Goal: Participate in discussion: Participate in discussion

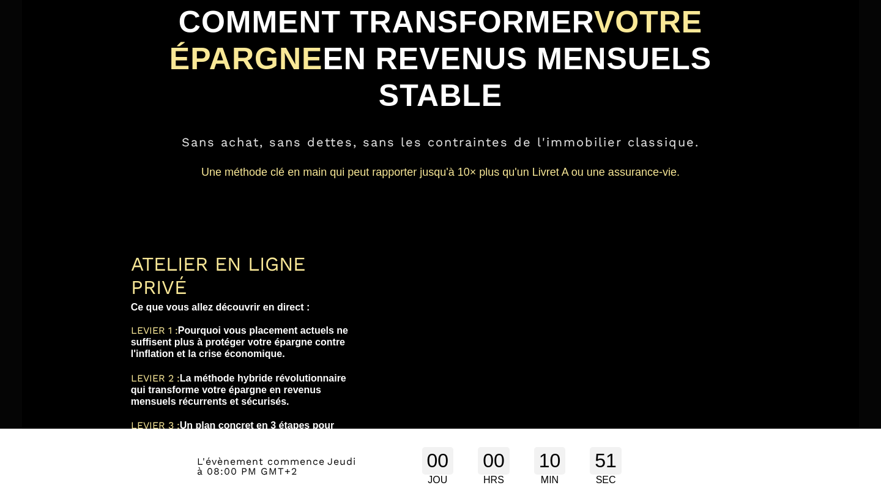
scroll to position [88, 0]
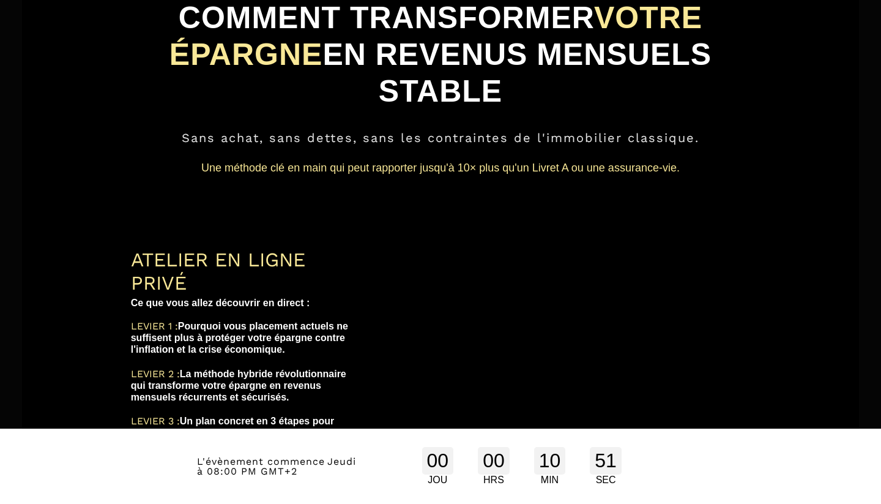
click at [362, 253] on div "ATELIER EN LIGNE PRIVÉ Ce que vous allez découvrir en direct : LEVIER 1 : Pourq…" at bounding box center [441, 355] width 657 height 264
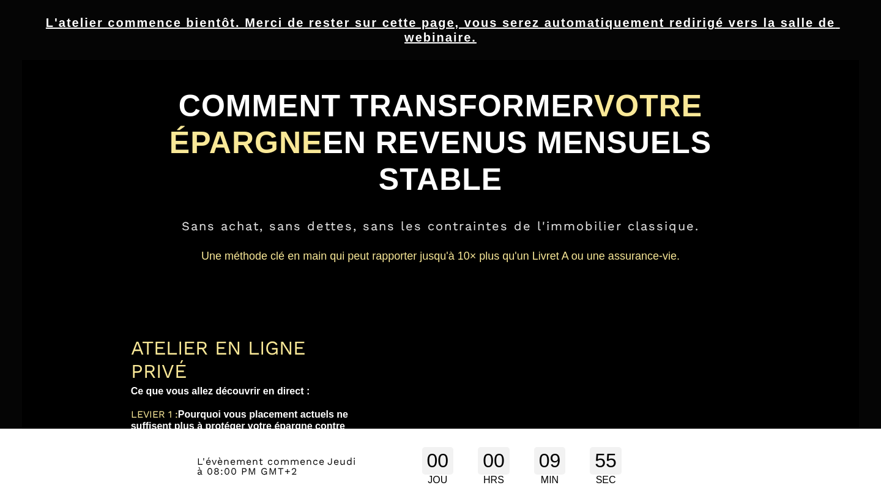
scroll to position [0, 0]
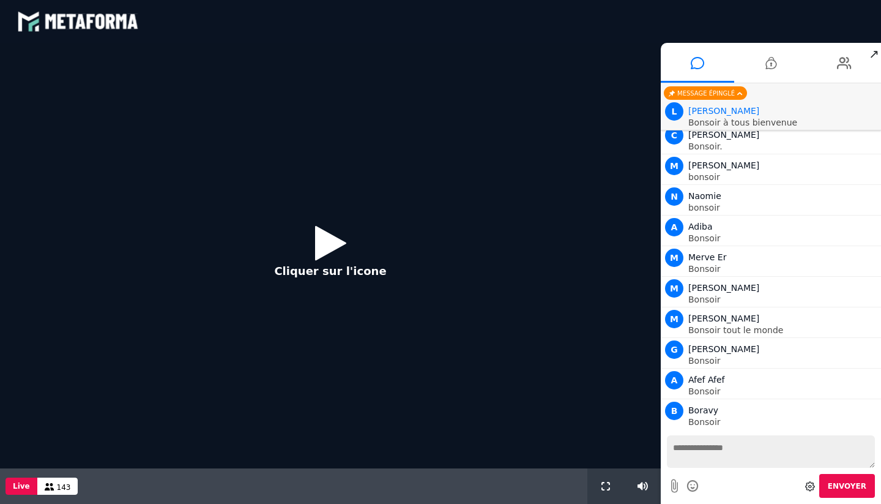
click at [327, 234] on icon at bounding box center [330, 243] width 31 height 40
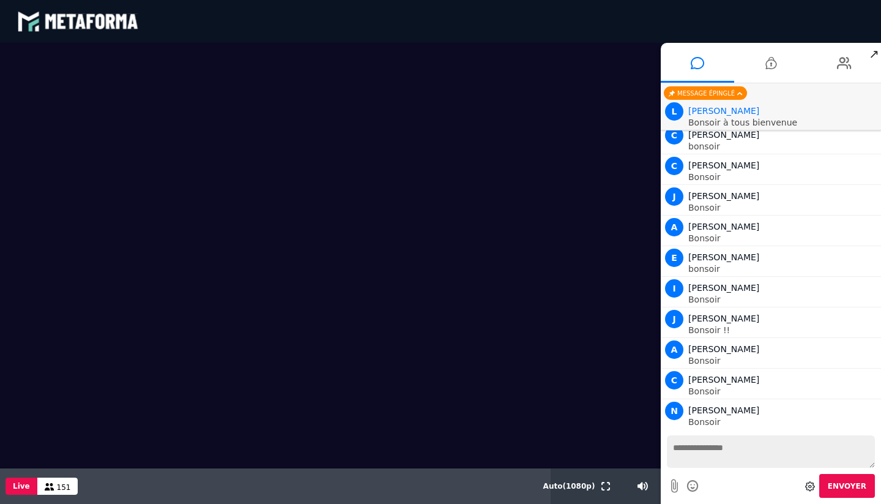
scroll to position [970, 0]
click at [701, 448] on textarea at bounding box center [771, 451] width 208 height 32
click at [692, 485] on icon at bounding box center [693, 485] width 13 height 15
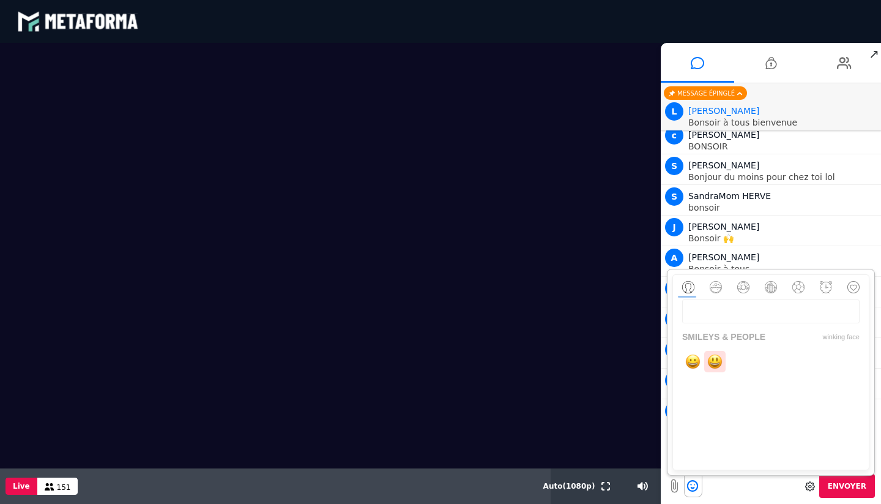
scroll to position [1306, 0]
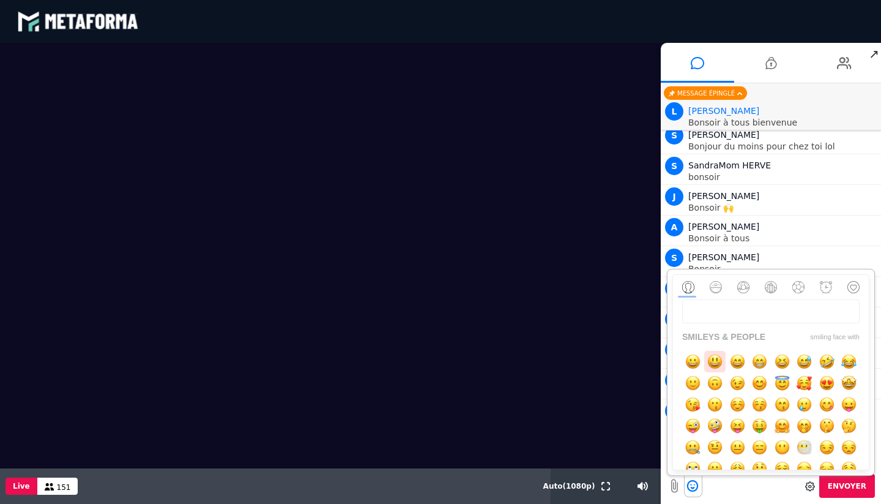
click at [717, 362] on img "button" at bounding box center [715, 361] width 15 height 15
type textarea "**********"
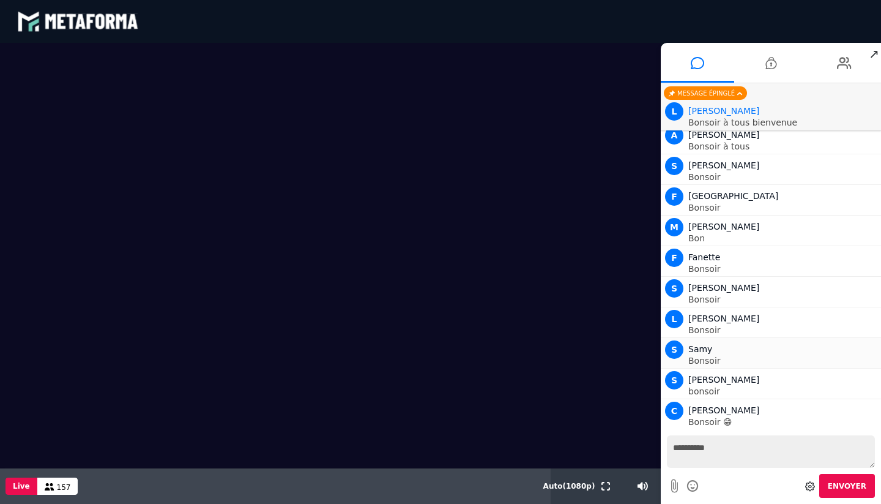
scroll to position [1459, 0]
click at [852, 483] on span "Envoyer" at bounding box center [847, 486] width 39 height 9
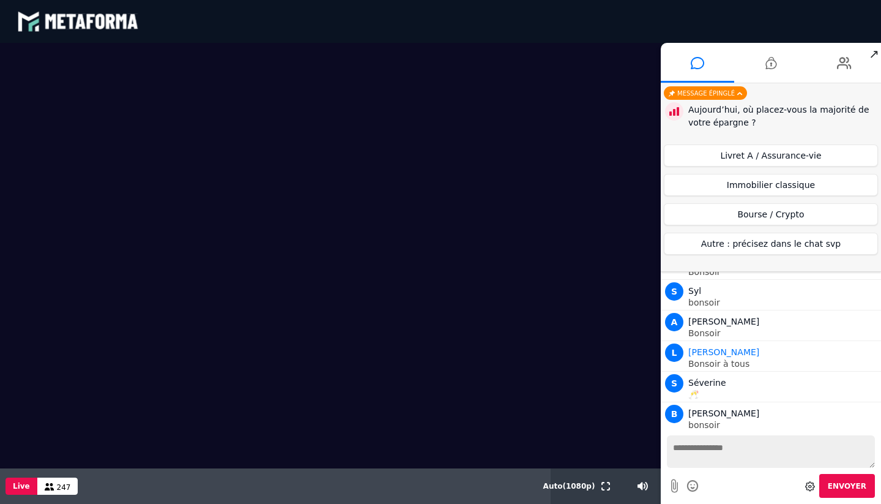
scroll to position [7387, 0]
click at [757, 155] on button "Livret A / Assurance-vie" at bounding box center [771, 155] width 214 height 22
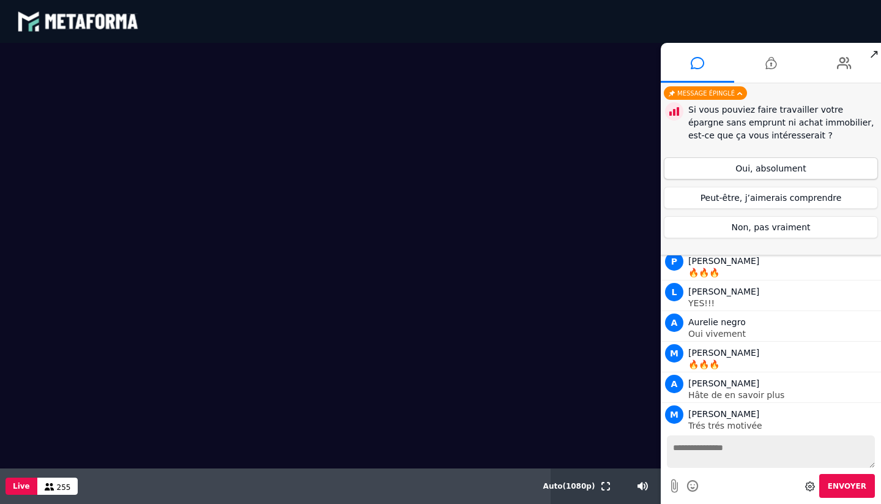
scroll to position [9187, 0]
click at [770, 169] on button "Oui, absolument" at bounding box center [771, 168] width 214 height 22
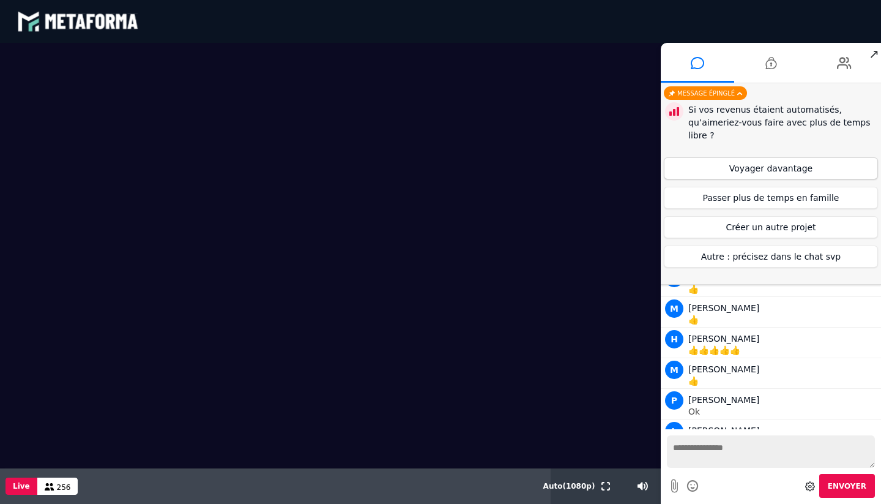
scroll to position [10634, 0]
click at [786, 166] on button "Voyager davantage" at bounding box center [771, 168] width 214 height 22
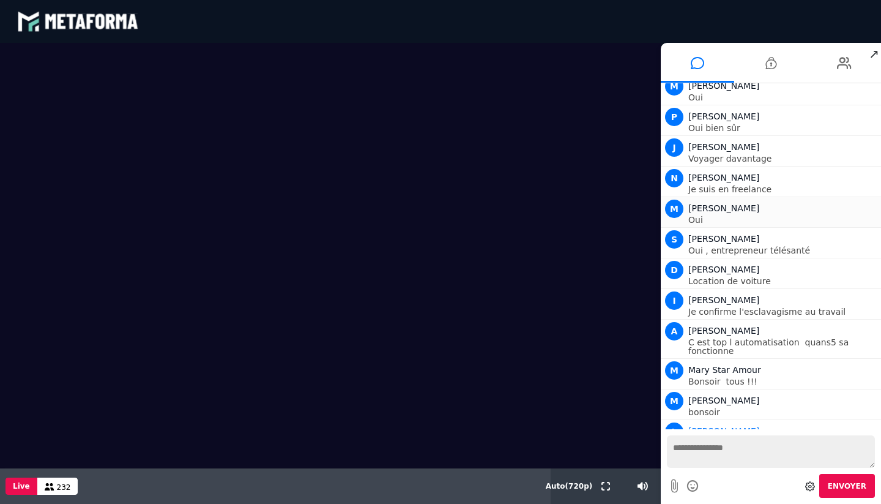
scroll to position [11722, 0]
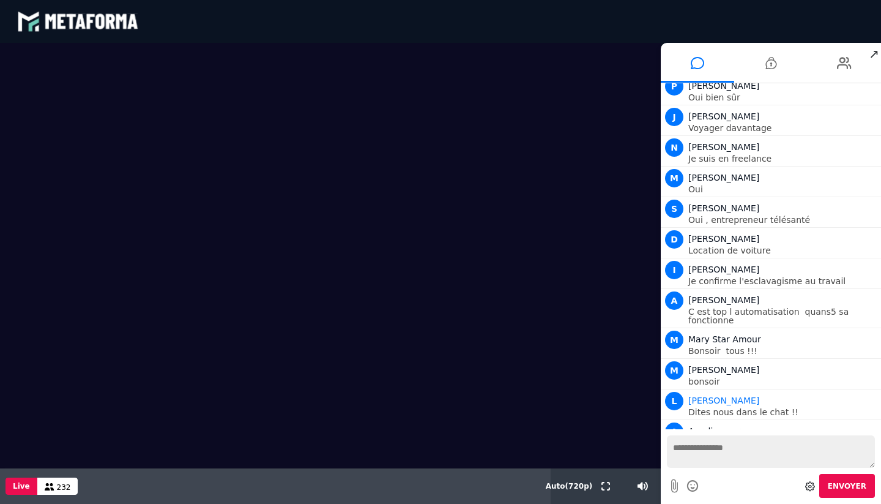
click at [686, 443] on textarea at bounding box center [771, 451] width 208 height 32
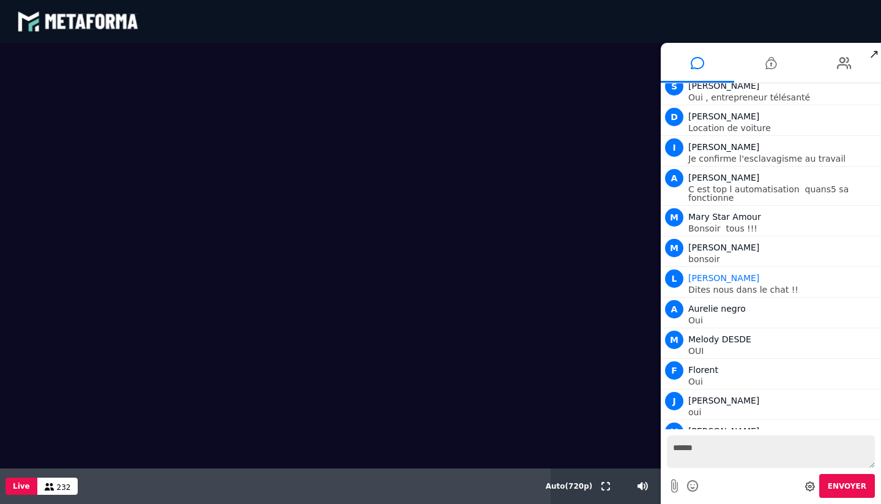
scroll to position [11875, 0]
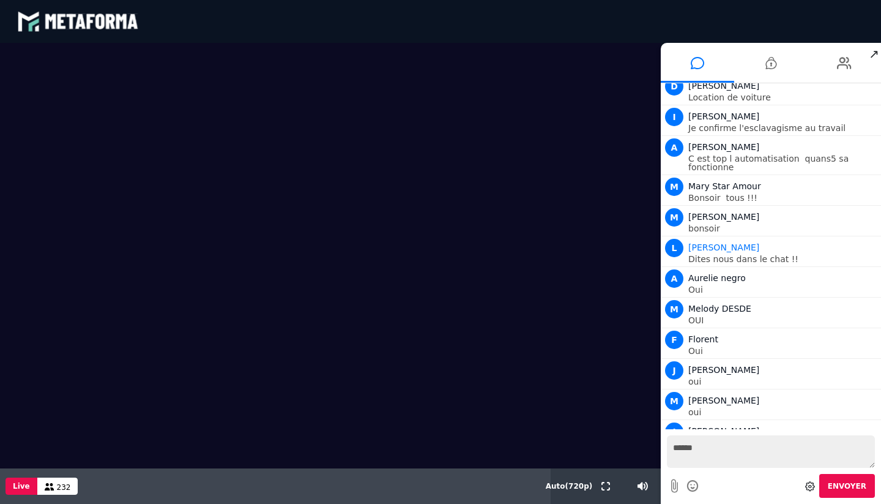
type textarea "*****"
click at [696, 487] on icon at bounding box center [693, 485] width 13 height 15
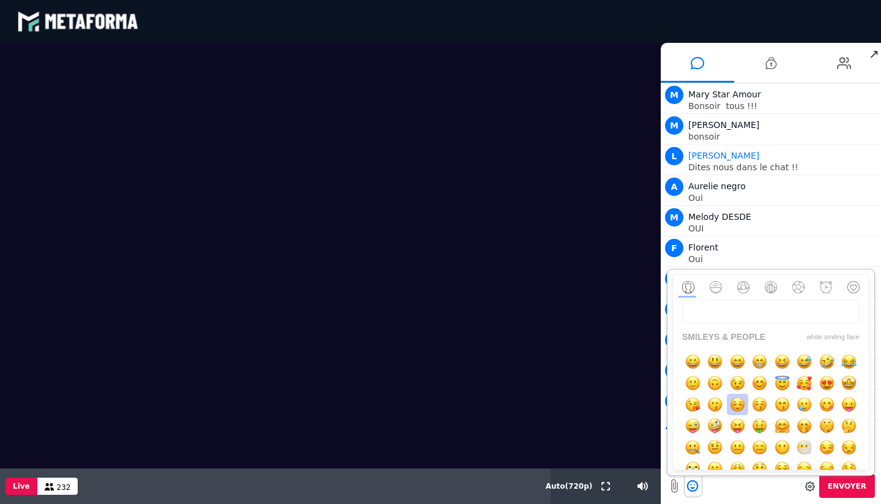
scroll to position [11998, 0]
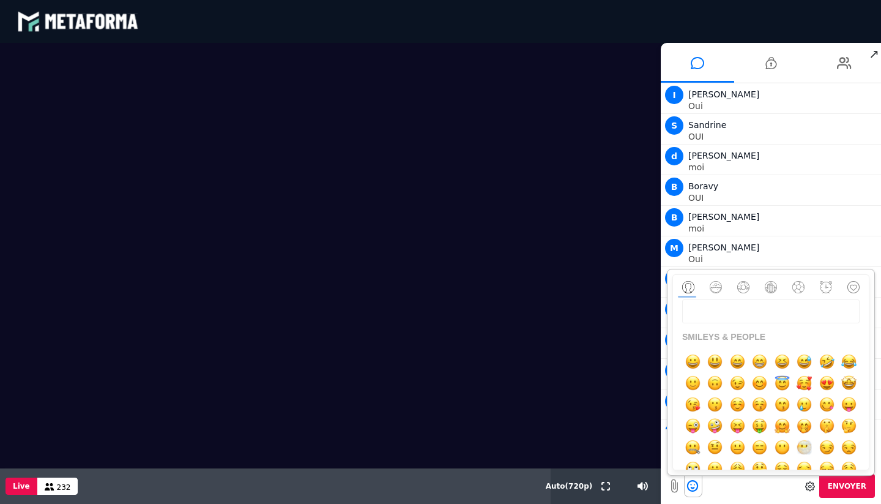
click at [842, 482] on span "Envoyer" at bounding box center [847, 486] width 39 height 9
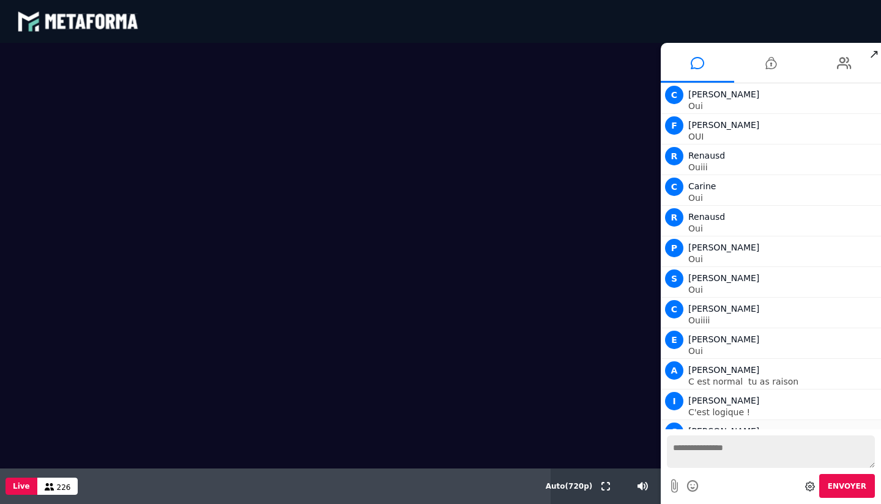
scroll to position [14385, 0]
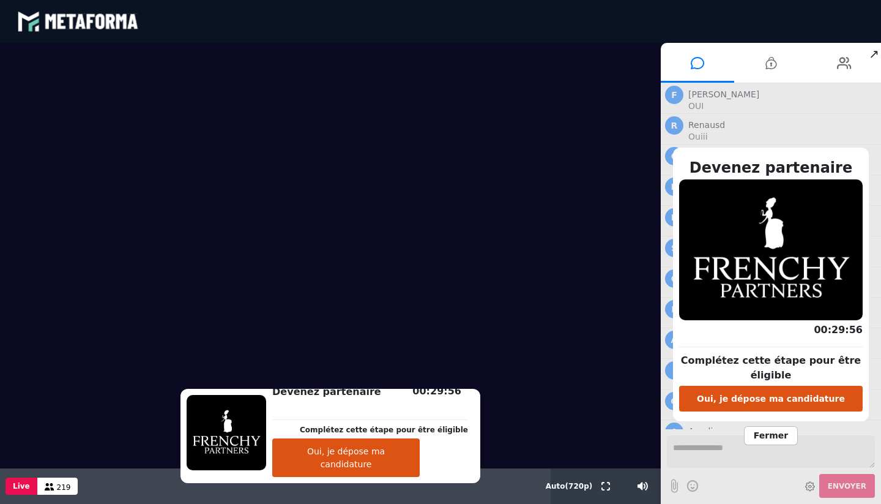
click at [770, 395] on button "Oui, je dépose ma candidature" at bounding box center [771, 399] width 184 height 26
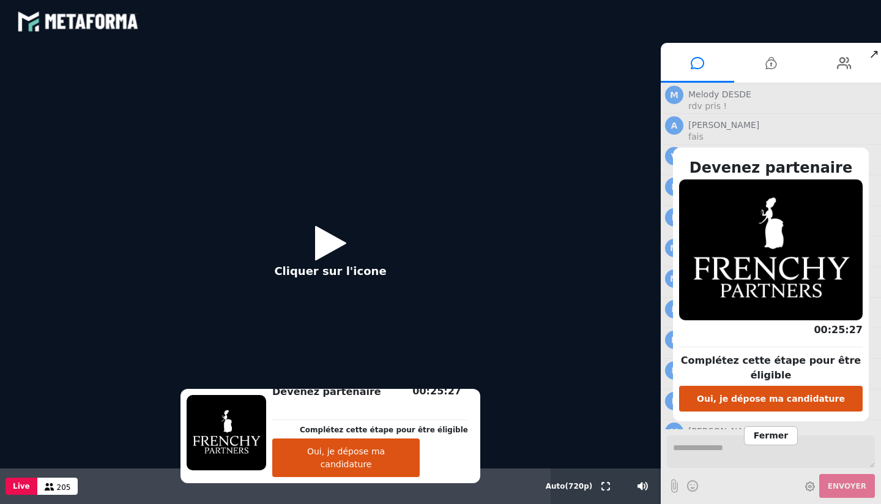
scroll to position [14953, 0]
click at [327, 249] on icon at bounding box center [330, 243] width 31 height 40
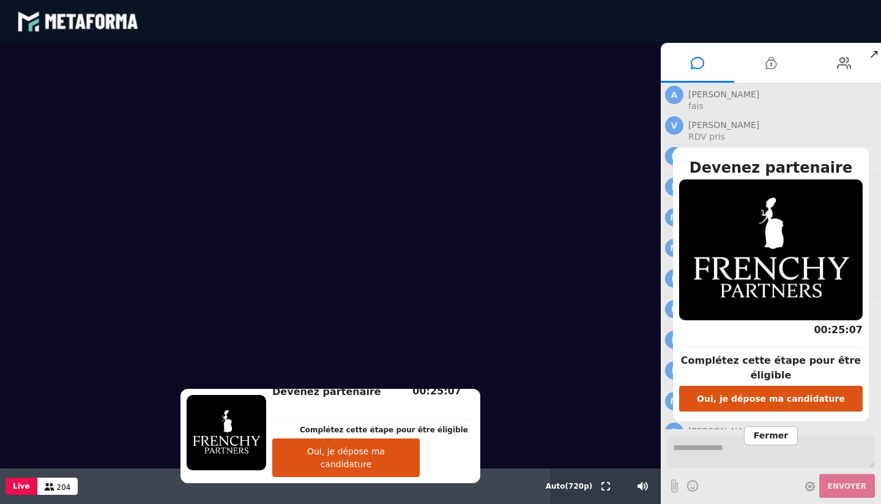
click at [774, 441] on span "Fermer" at bounding box center [771, 435] width 54 height 19
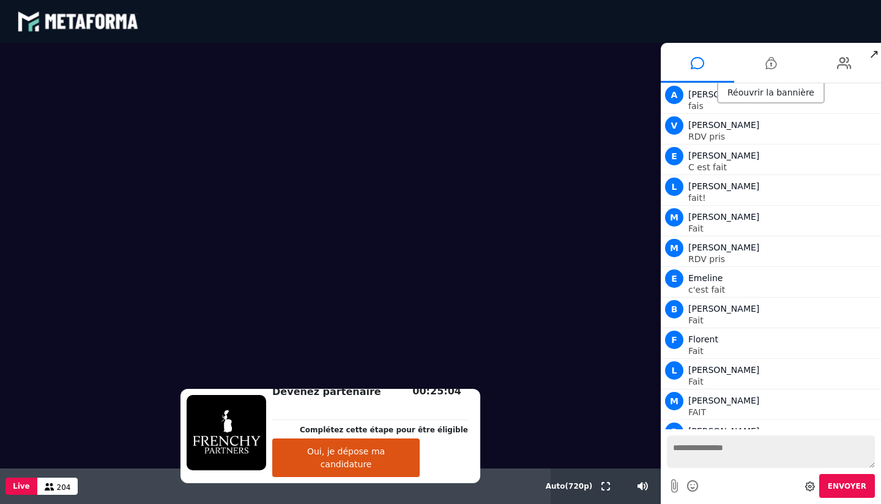
click at [703, 450] on textarea at bounding box center [771, 451] width 208 height 32
click at [696, 478] on icon at bounding box center [693, 485] width 13 height 15
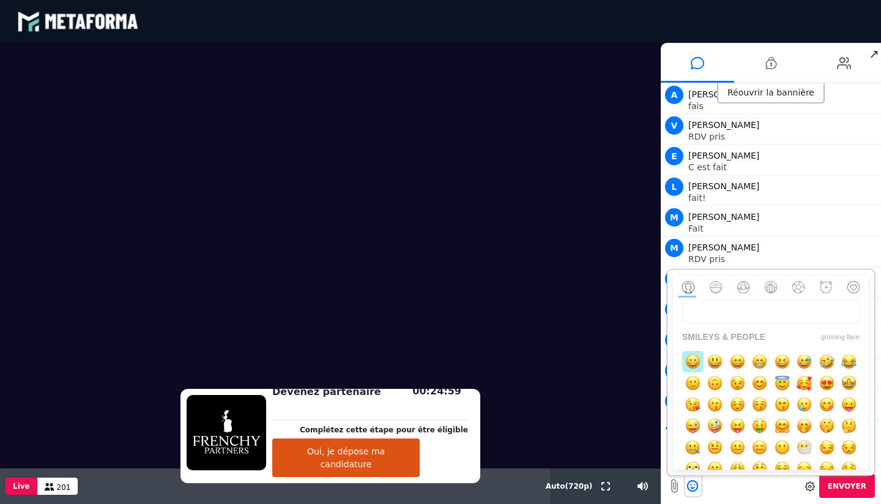
click at [700, 365] on img "button" at bounding box center [693, 361] width 15 height 15
type textarea "**********"
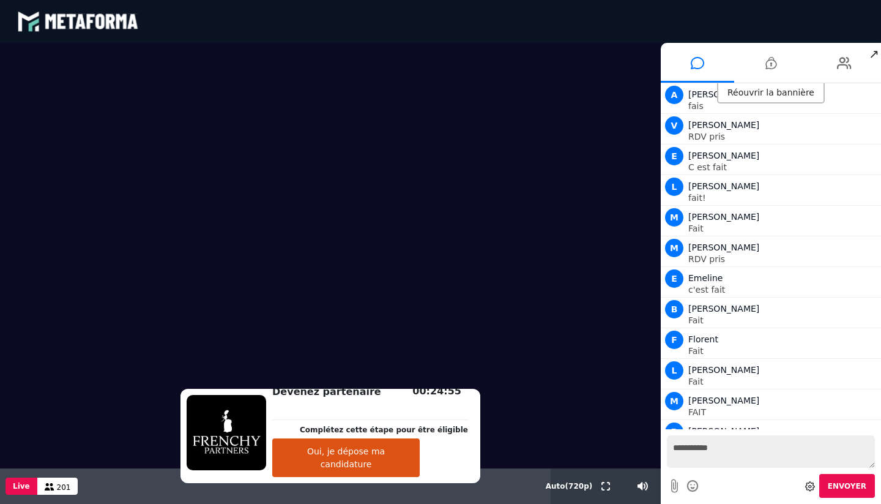
click at [855, 485] on span "Envoyer" at bounding box center [847, 486] width 39 height 9
click at [791, 91] on div "Réouvrir la bannière" at bounding box center [771, 93] width 108 height 20
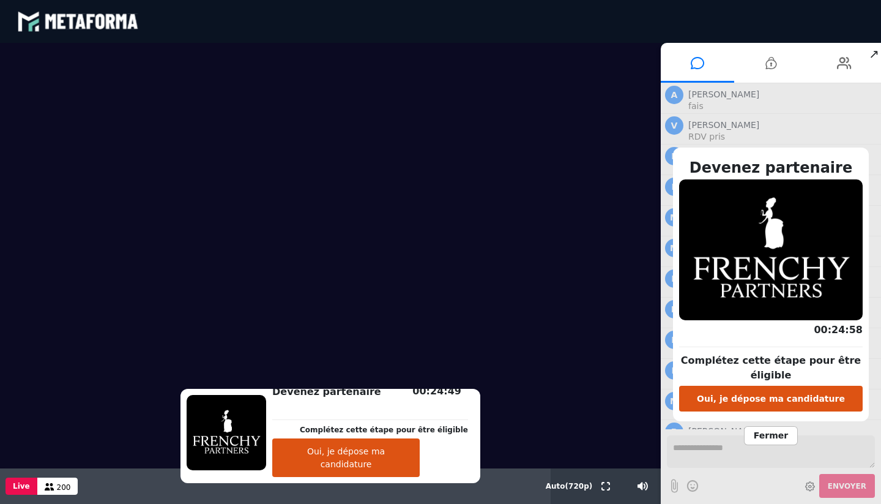
click at [768, 435] on span "Fermer" at bounding box center [771, 435] width 54 height 19
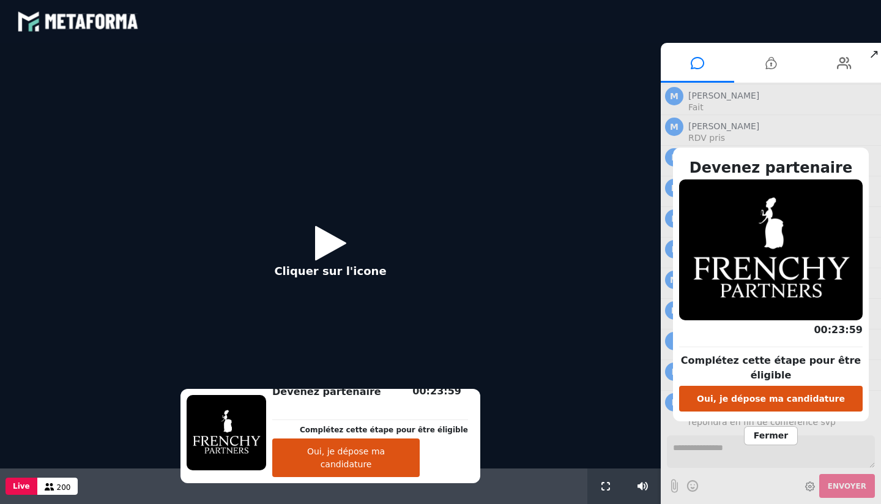
click at [323, 236] on icon at bounding box center [330, 243] width 31 height 40
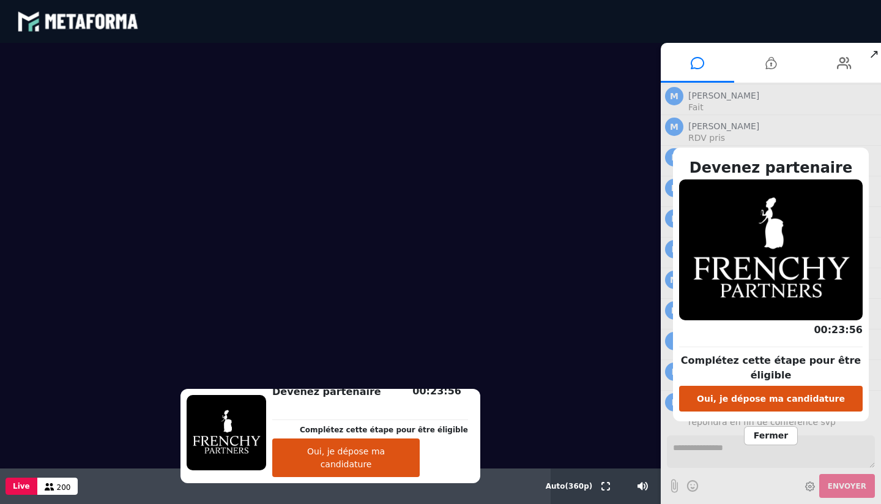
click at [771, 435] on span "Fermer" at bounding box center [771, 435] width 54 height 19
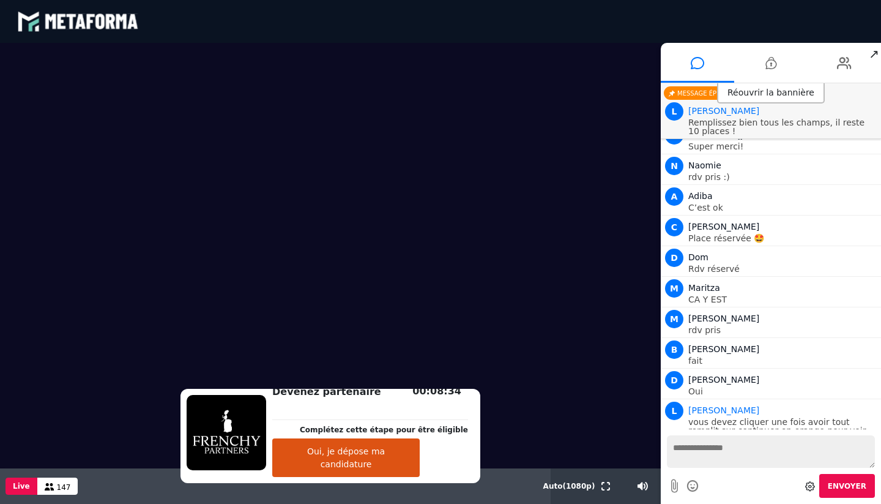
scroll to position [2192, 0]
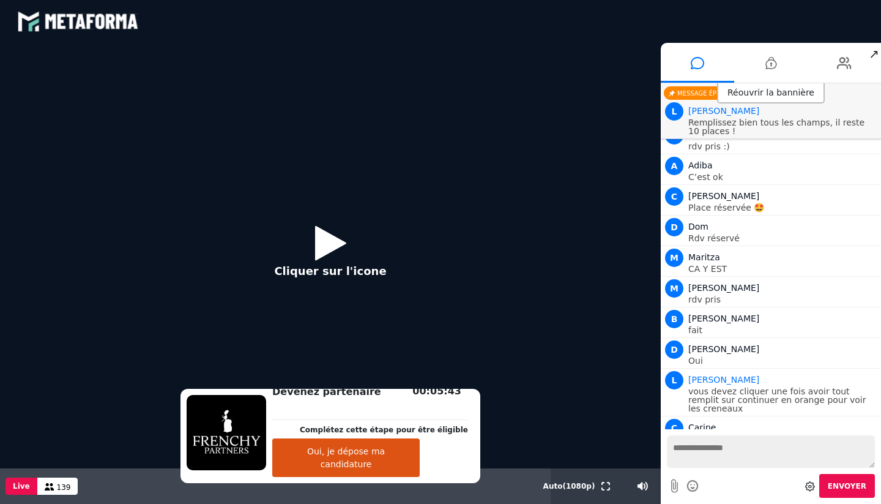
click at [334, 249] on icon at bounding box center [330, 243] width 31 height 40
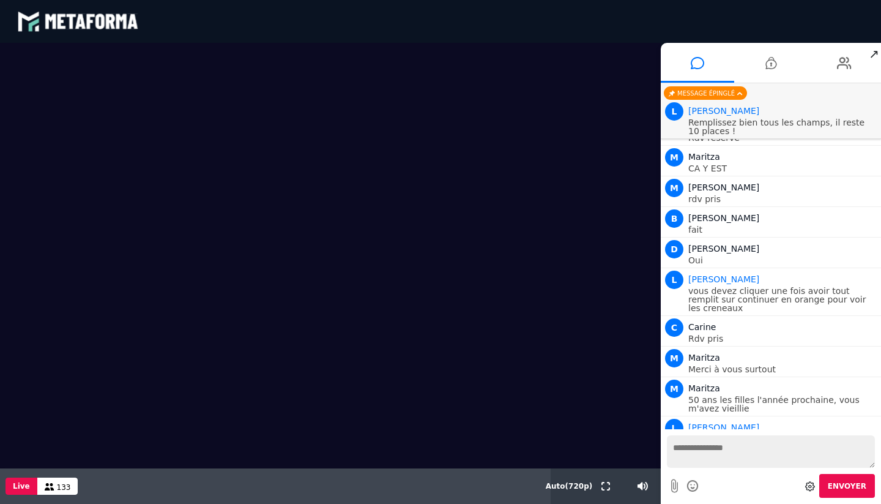
scroll to position [2323, 0]
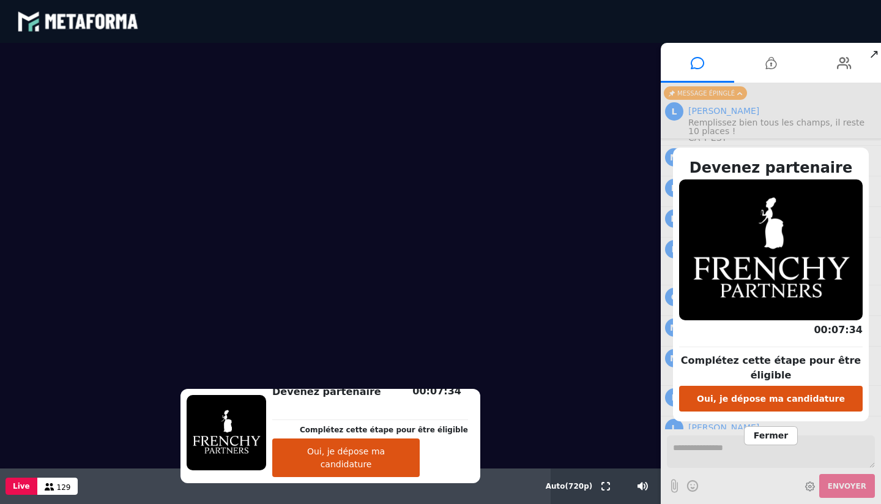
click at [763, 434] on span "Fermer" at bounding box center [771, 435] width 54 height 19
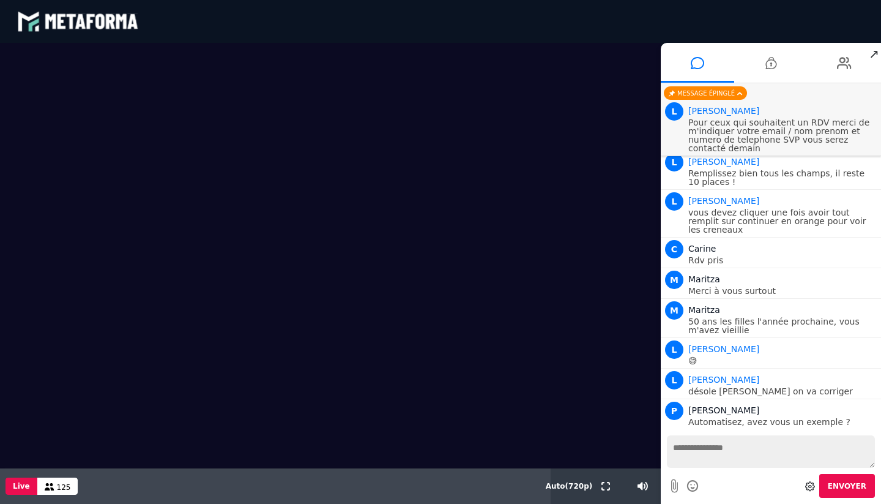
scroll to position [2394, 0]
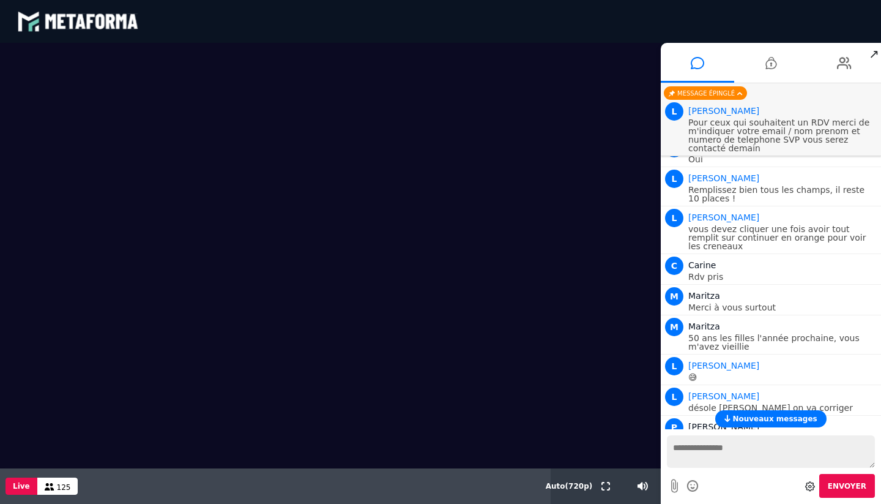
click at [758, 417] on span "Nouveaux messages" at bounding box center [775, 418] width 84 height 9
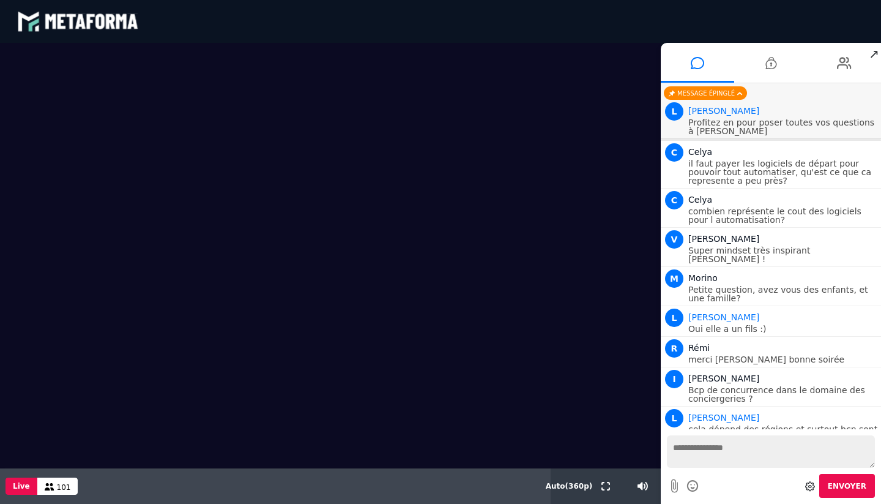
scroll to position [3857, 0]
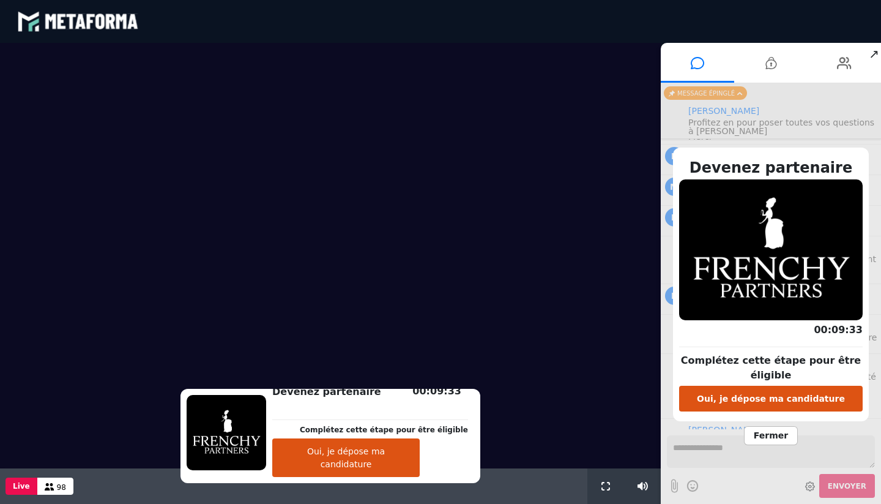
scroll to position [1079, 0]
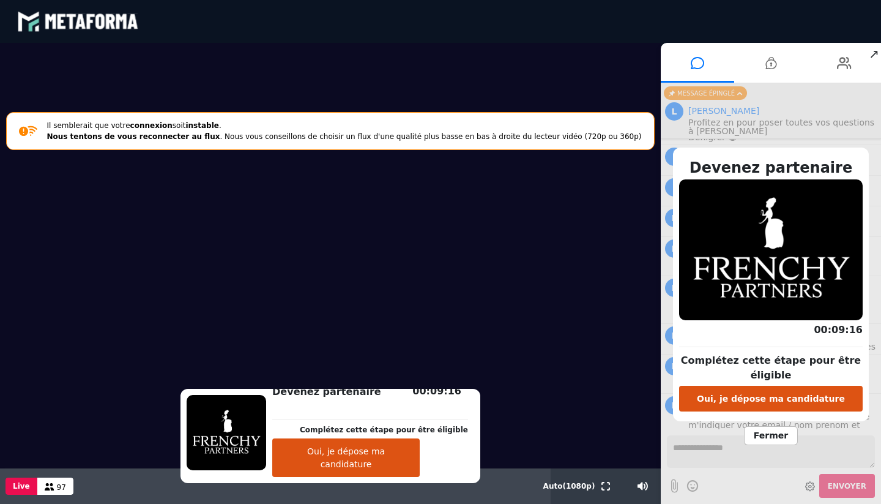
click at [747, 395] on button "Oui, je dépose ma candidature" at bounding box center [771, 399] width 184 height 26
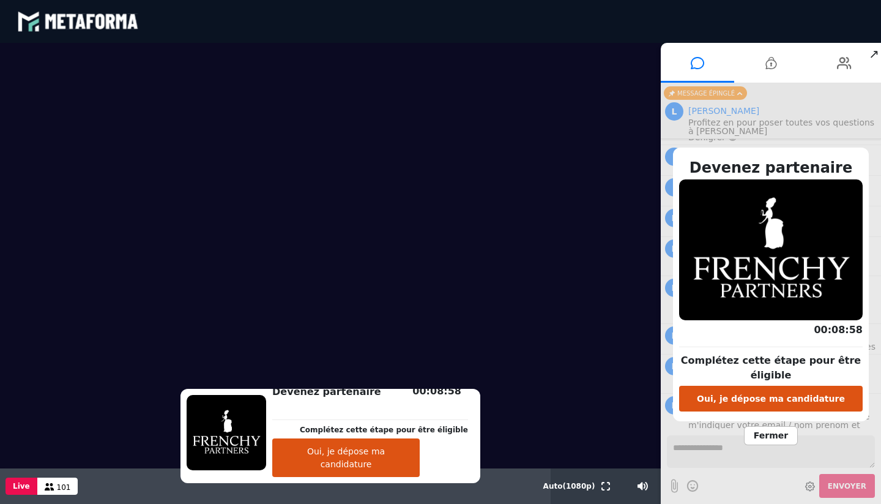
click at [763, 438] on span "Fermer" at bounding box center [771, 435] width 54 height 19
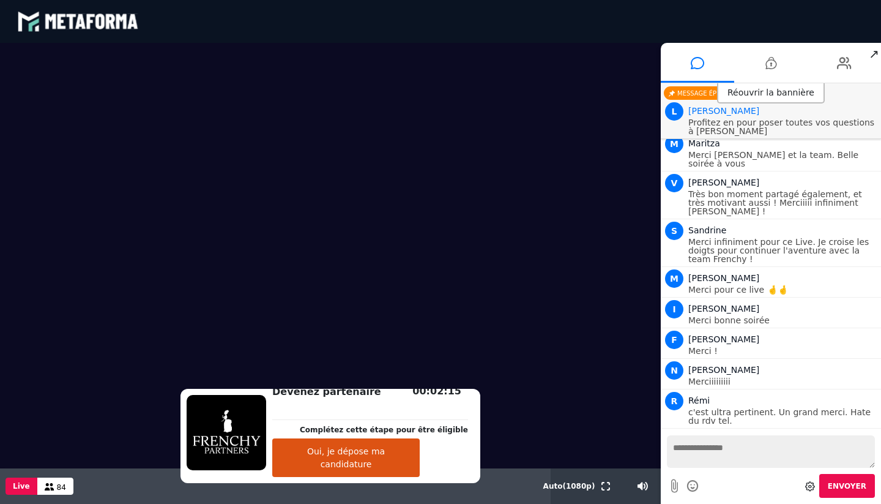
scroll to position [1798, 0]
